Goal: Find specific page/section: Find specific page/section

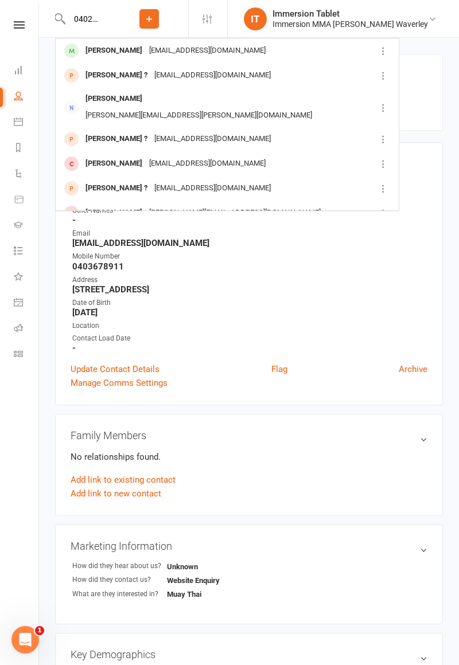
type input "0402243011"
click at [178, 46] on div "[EMAIL_ADDRESS][DOMAIN_NAME]" at bounding box center [207, 50] width 123 height 17
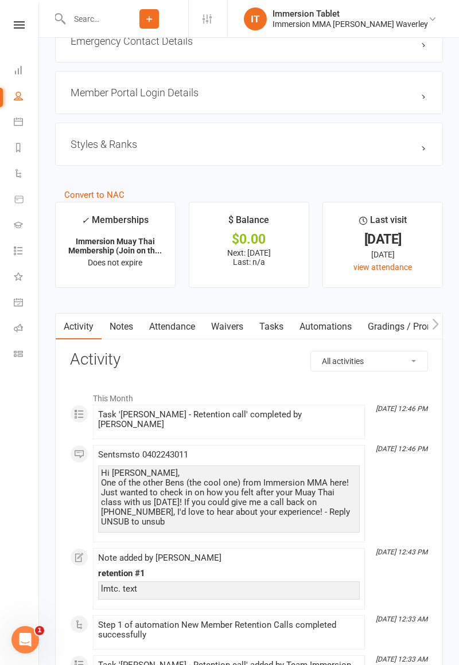
scroll to position [1115, 0]
click at [228, 330] on link "Waivers" at bounding box center [227, 327] width 48 height 26
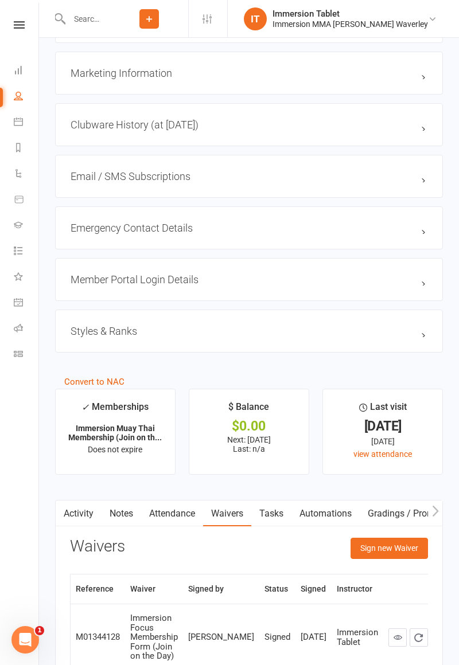
scroll to position [1021, 0]
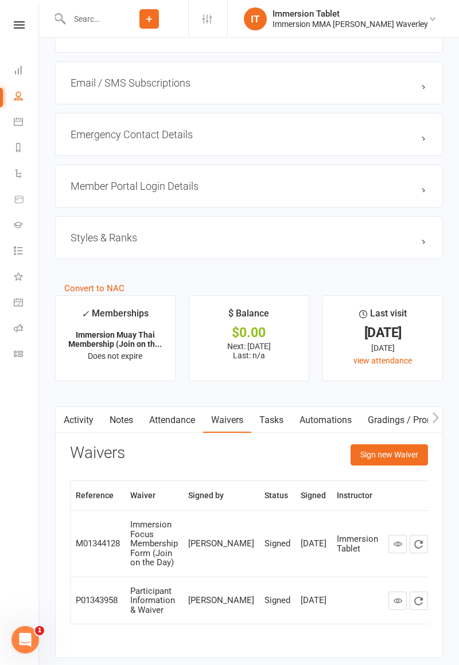
click at [92, 420] on link "Activity" at bounding box center [79, 420] width 46 height 26
